Goal: Task Accomplishment & Management: Manage account settings

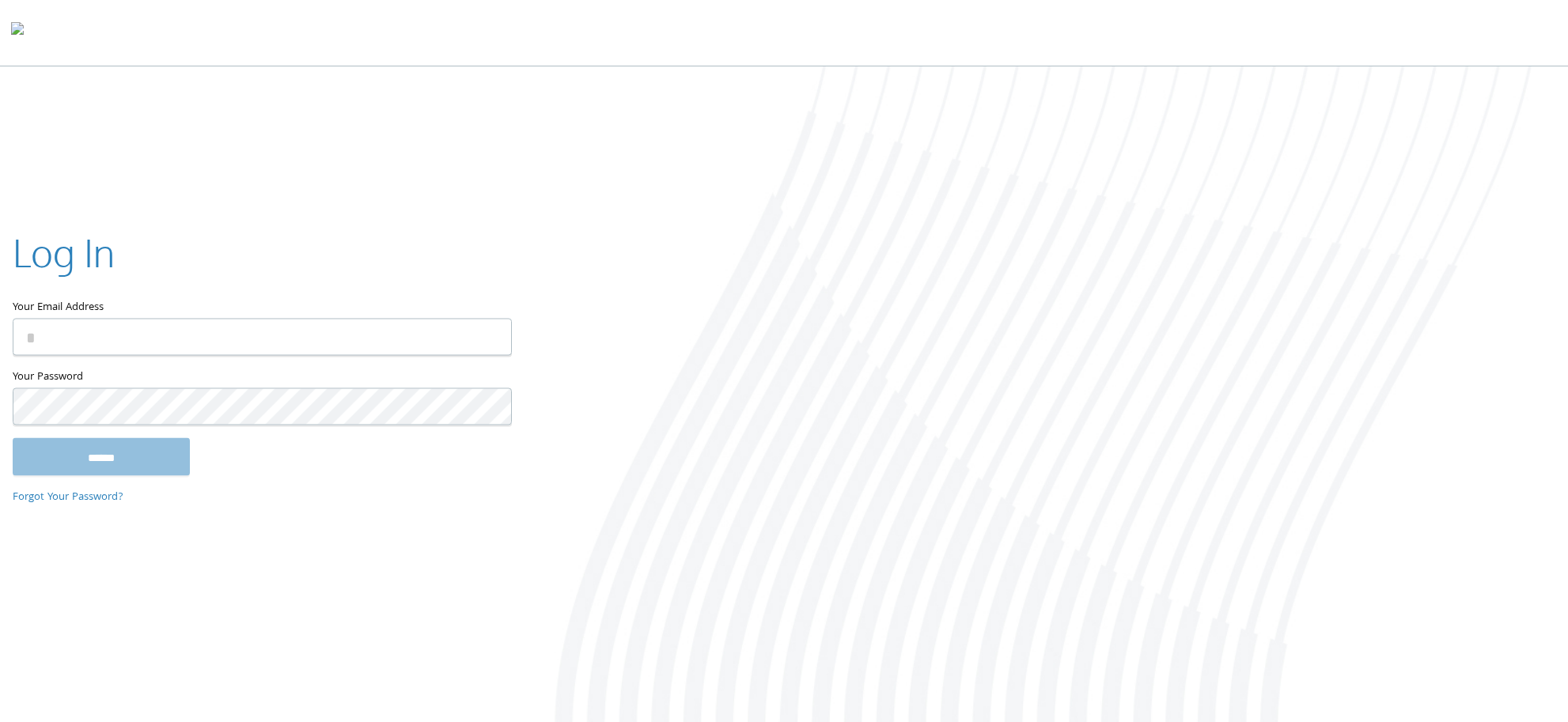
click at [122, 311] on label "Your Email Address" at bounding box center [261, 272] width 498 height 92
click at [122, 318] on input "Your Email Address" at bounding box center [262, 337] width 500 height 37
click at [132, 328] on input "Your Email Address" at bounding box center [262, 337] width 500 height 37
click at [494, 340] on img at bounding box center [485, 337] width 22 height 37
click at [484, 341] on img at bounding box center [485, 337] width 22 height 37
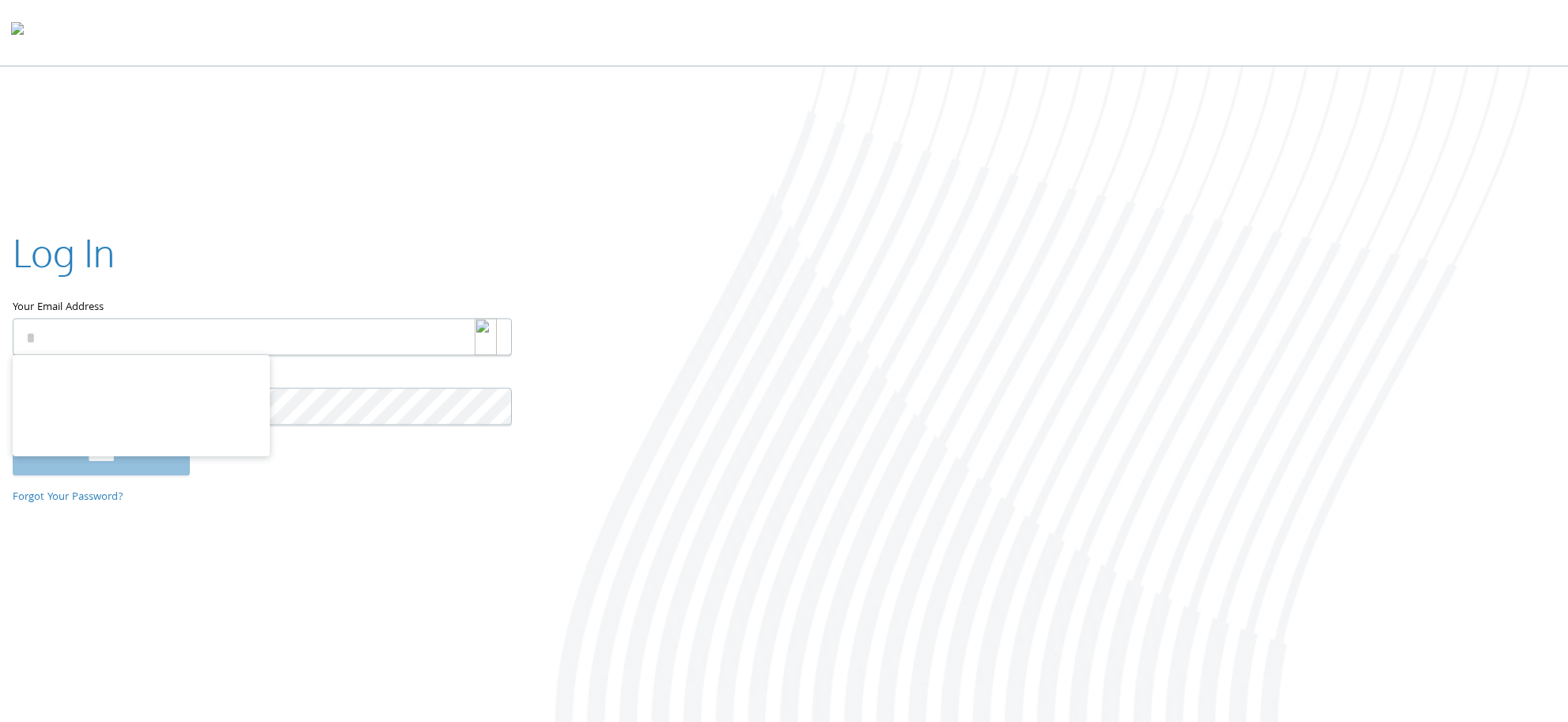
type input "**********"
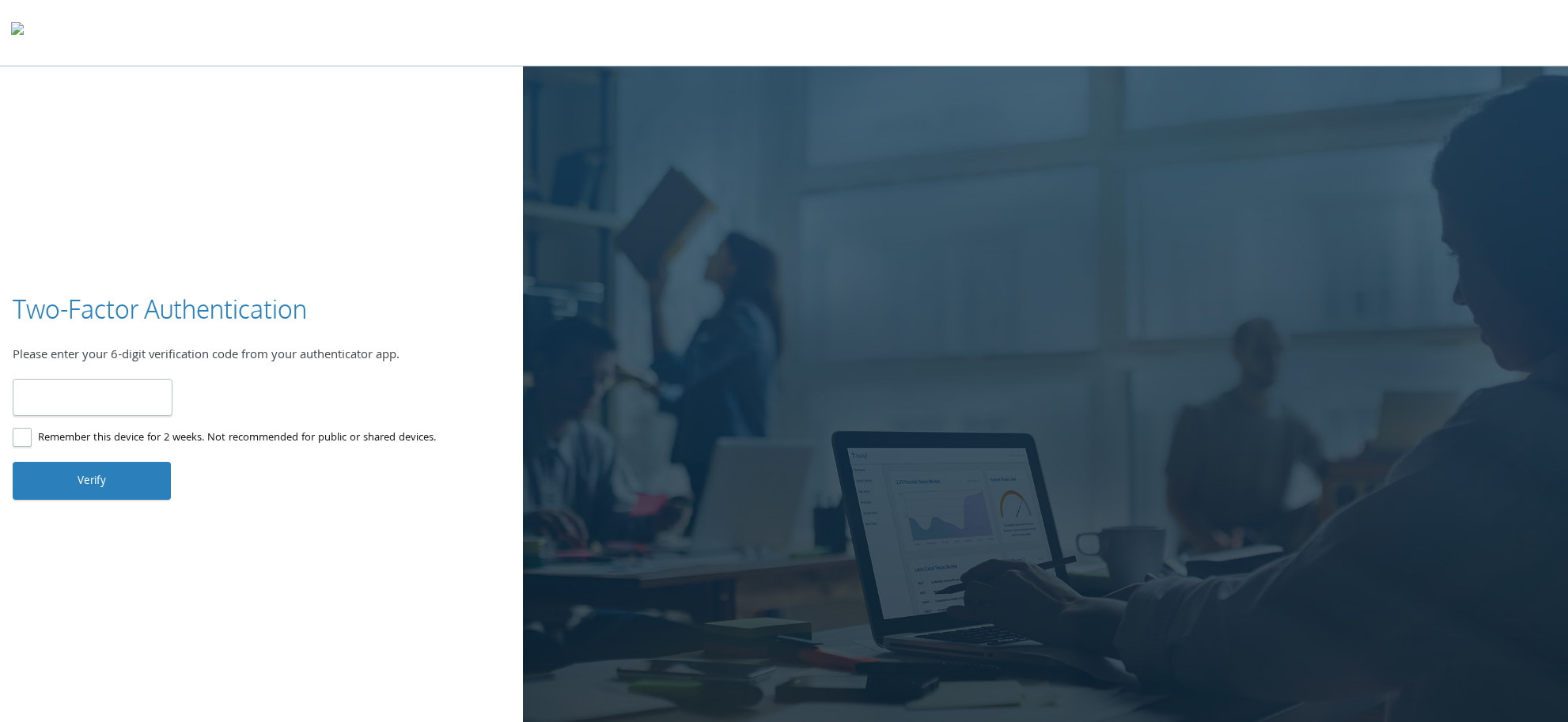
click at [71, 399] on input "number" at bounding box center [93, 398] width 160 height 37
click at [72, 398] on input "number" at bounding box center [93, 398] width 160 height 37
click at [89, 401] on input "number" at bounding box center [93, 398] width 160 height 37
click at [70, 408] on input "number" at bounding box center [93, 398] width 160 height 37
type input "******"
